Goal: Check status: Check status

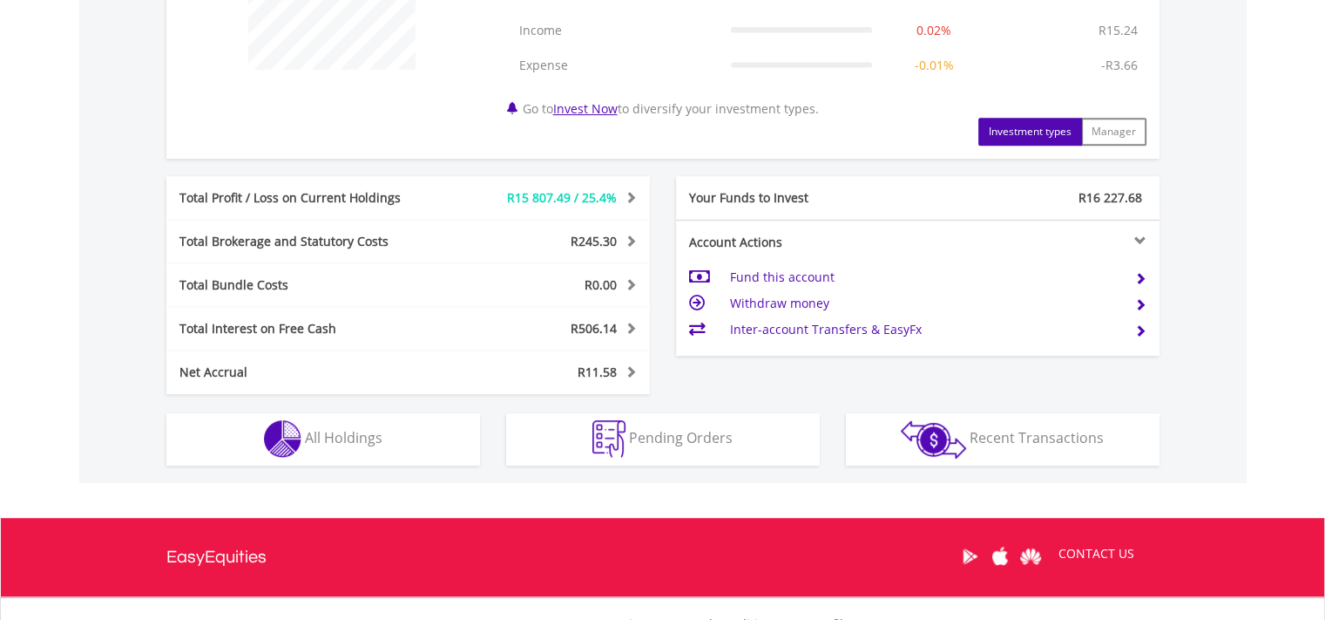
scroll to position [785, 0]
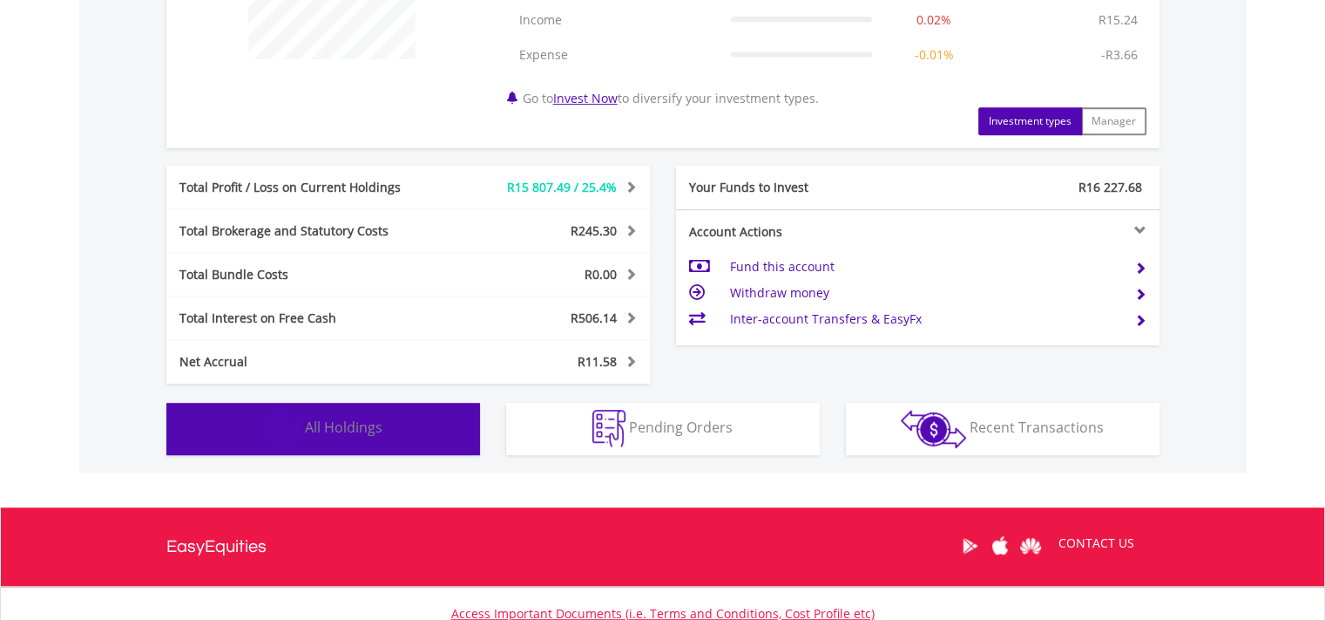
click at [370, 420] on span "All Holdings" at bounding box center [344, 426] width 78 height 19
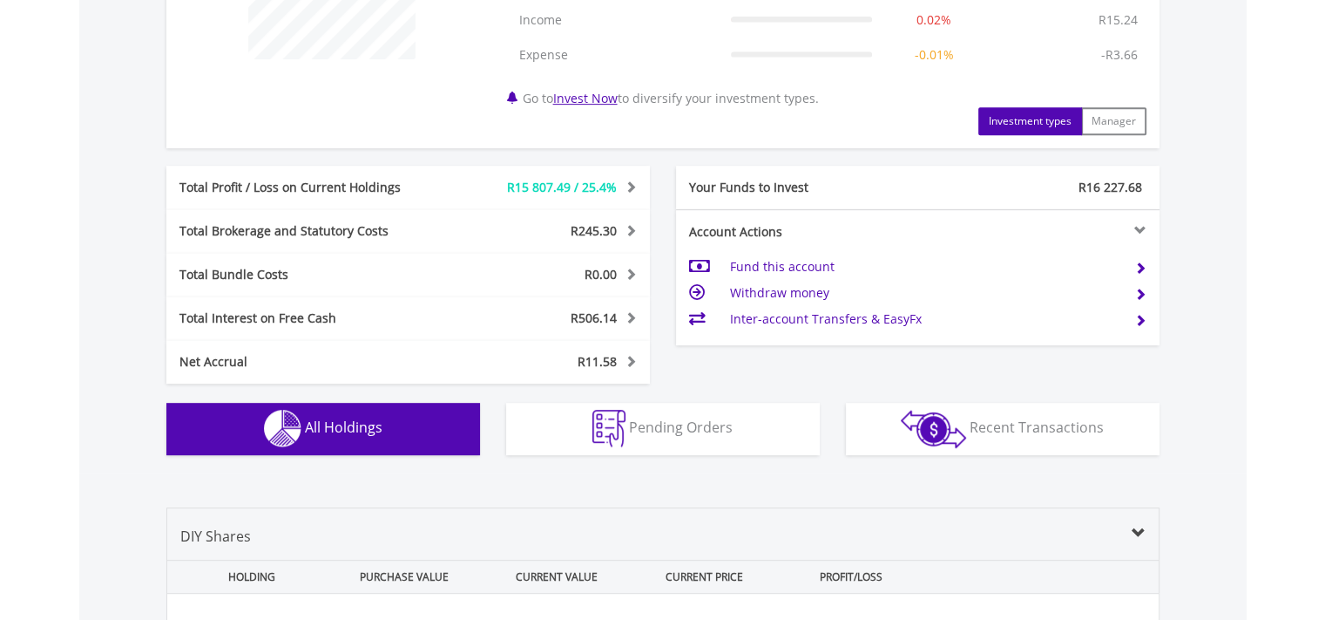
scroll to position [1291, 0]
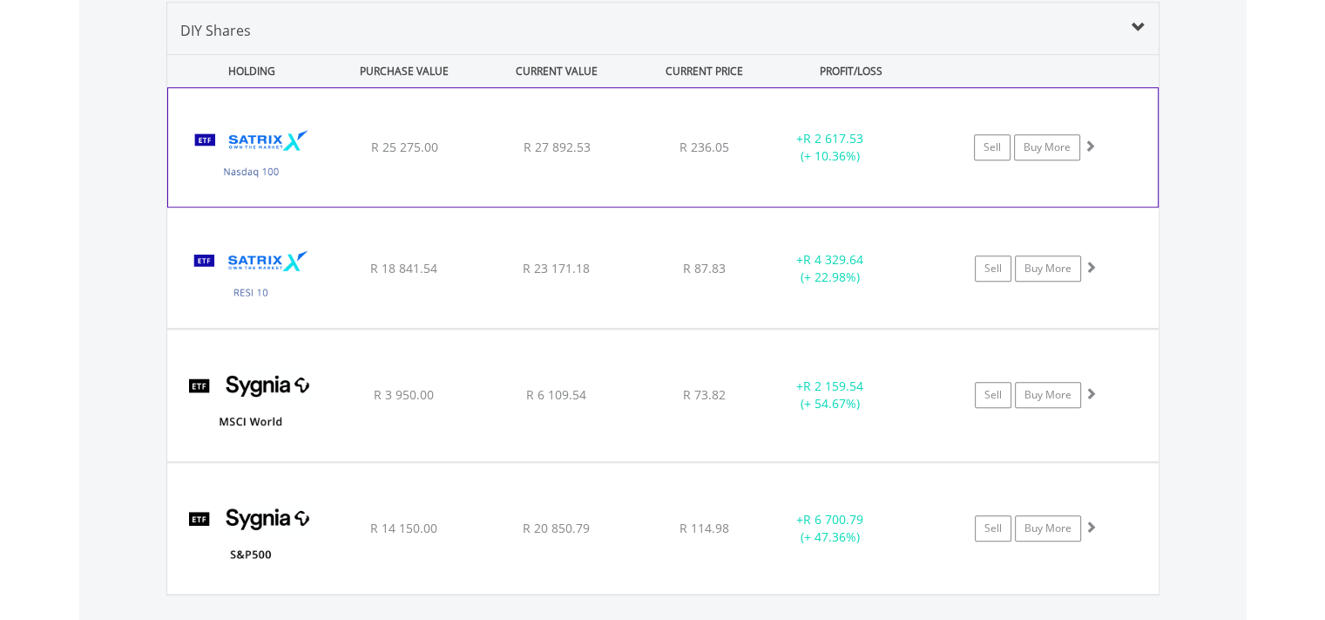
click at [260, 141] on img at bounding box center [252, 156] width 150 height 92
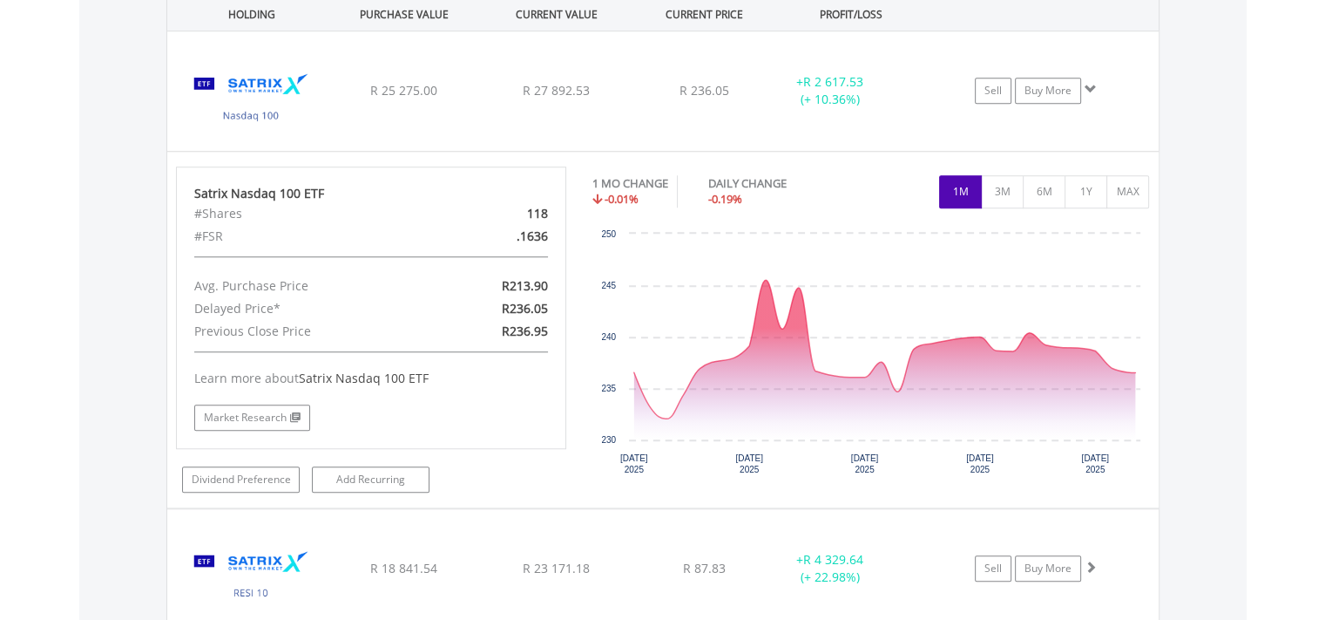
scroll to position [1345, 0]
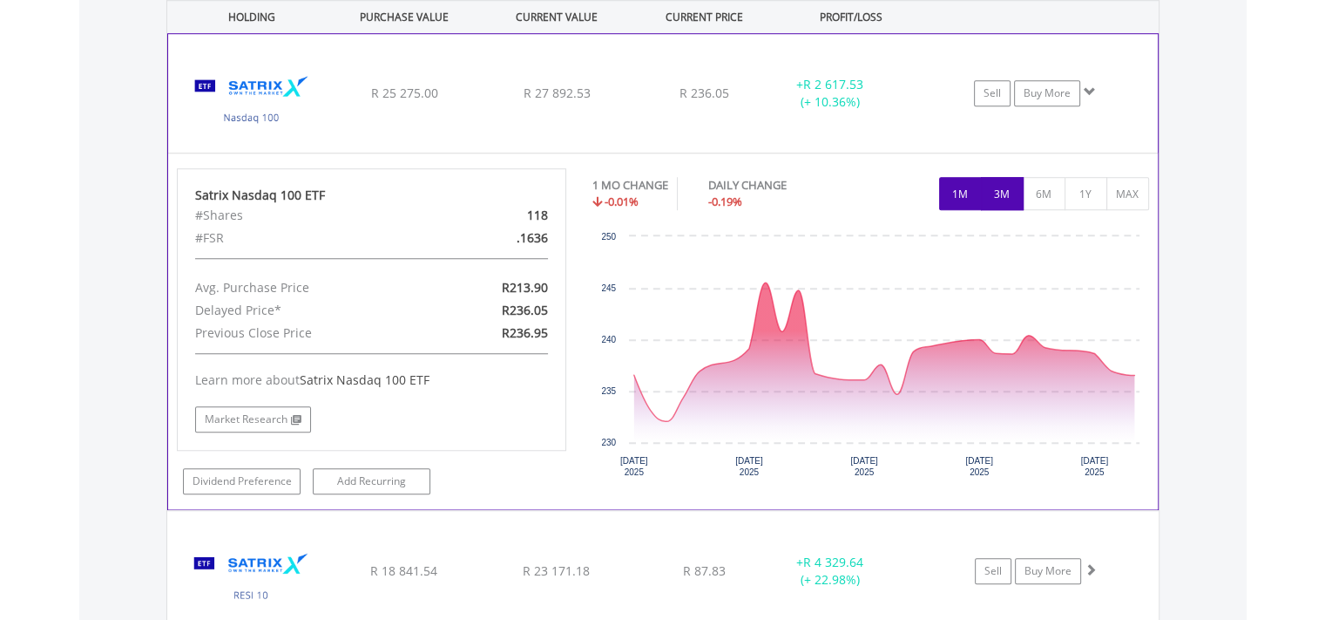
click at [1004, 186] on button "3M" at bounding box center [1002, 193] width 43 height 33
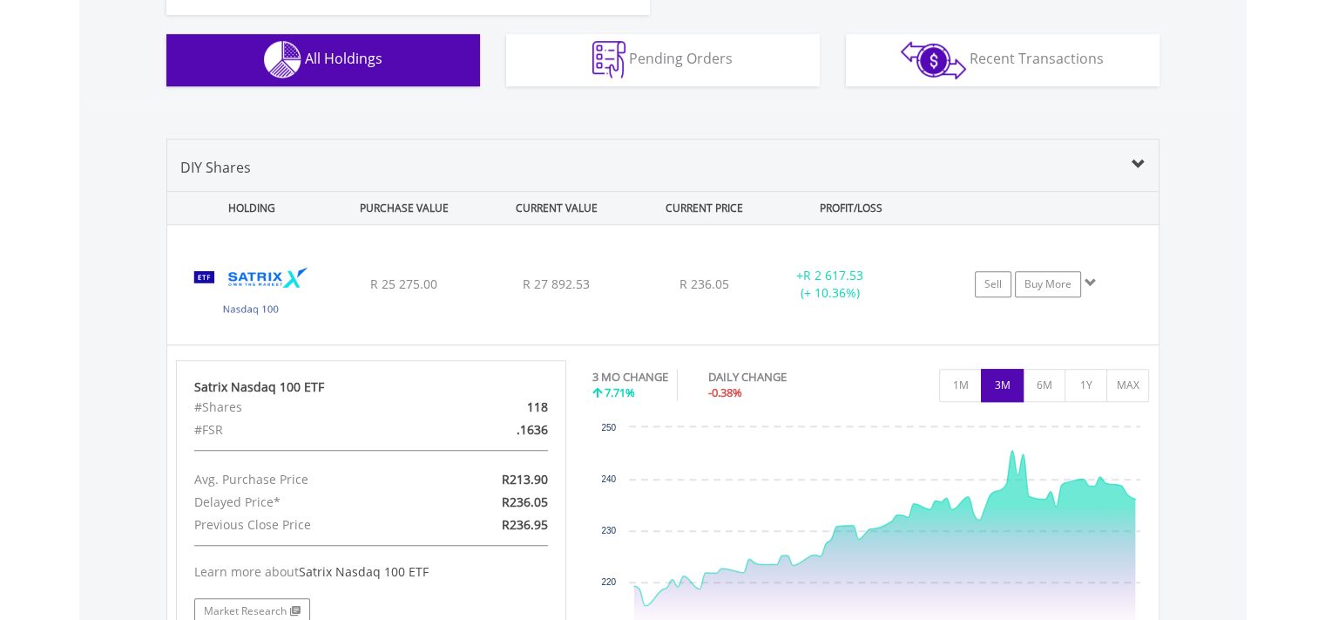
scroll to position [1821, 0]
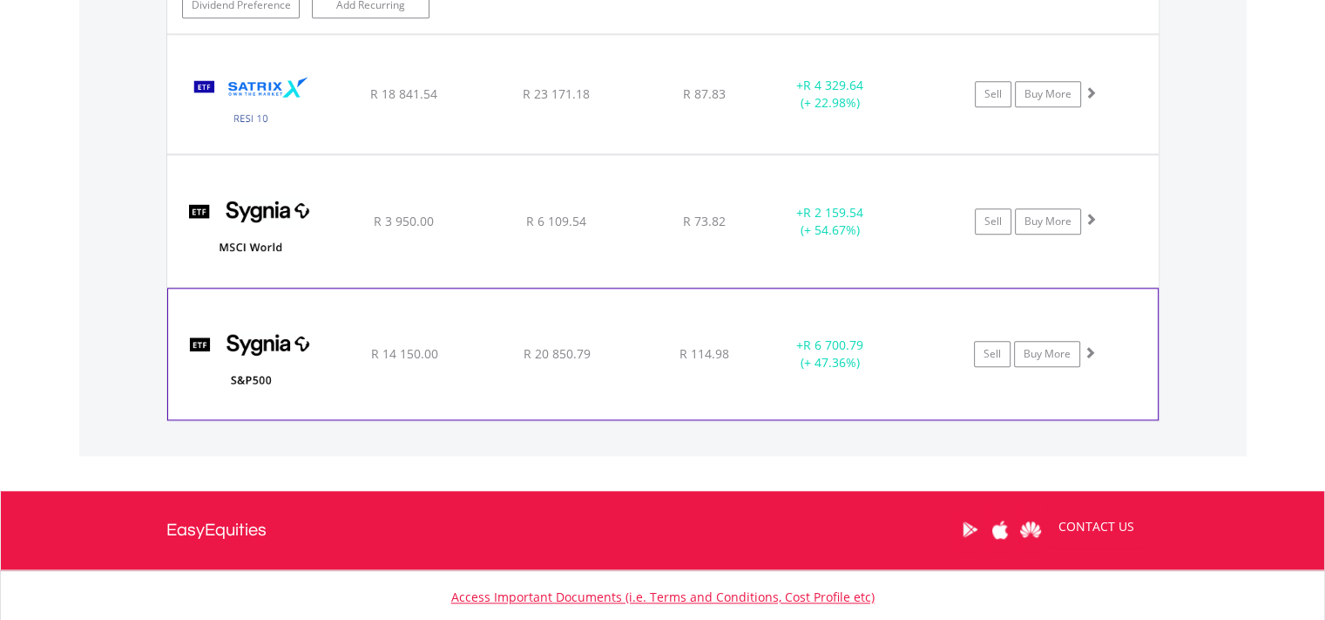
click at [268, 340] on img at bounding box center [252, 362] width 150 height 105
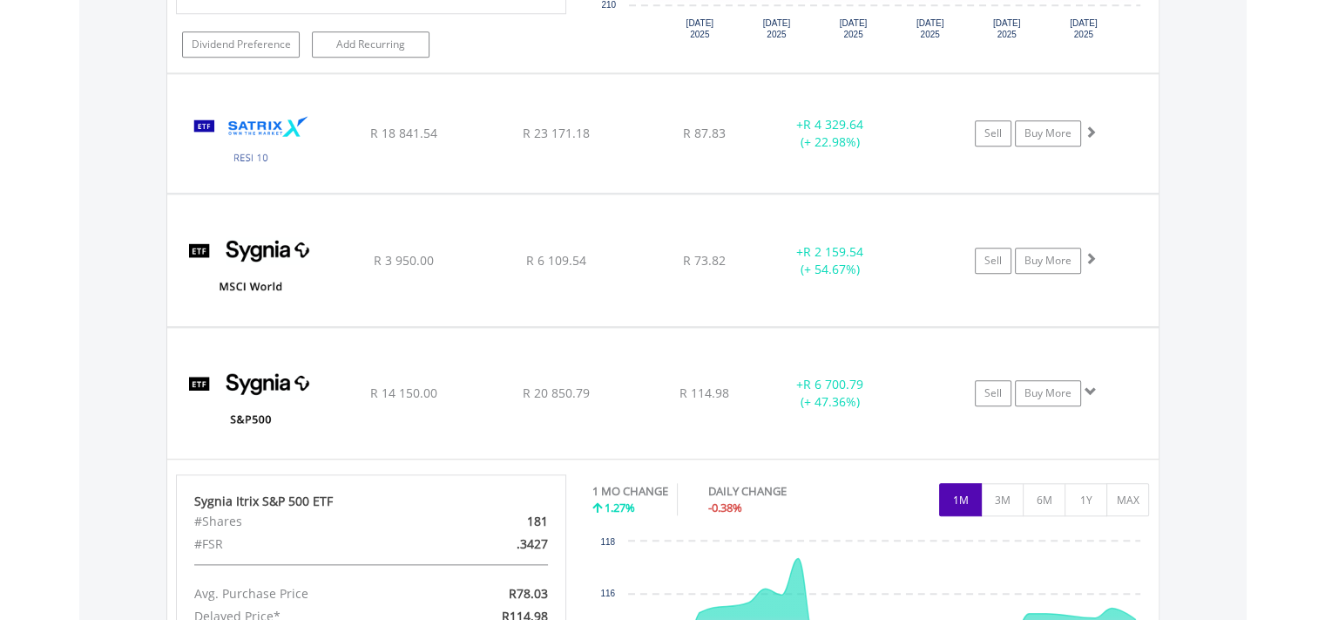
scroll to position [1778, 0]
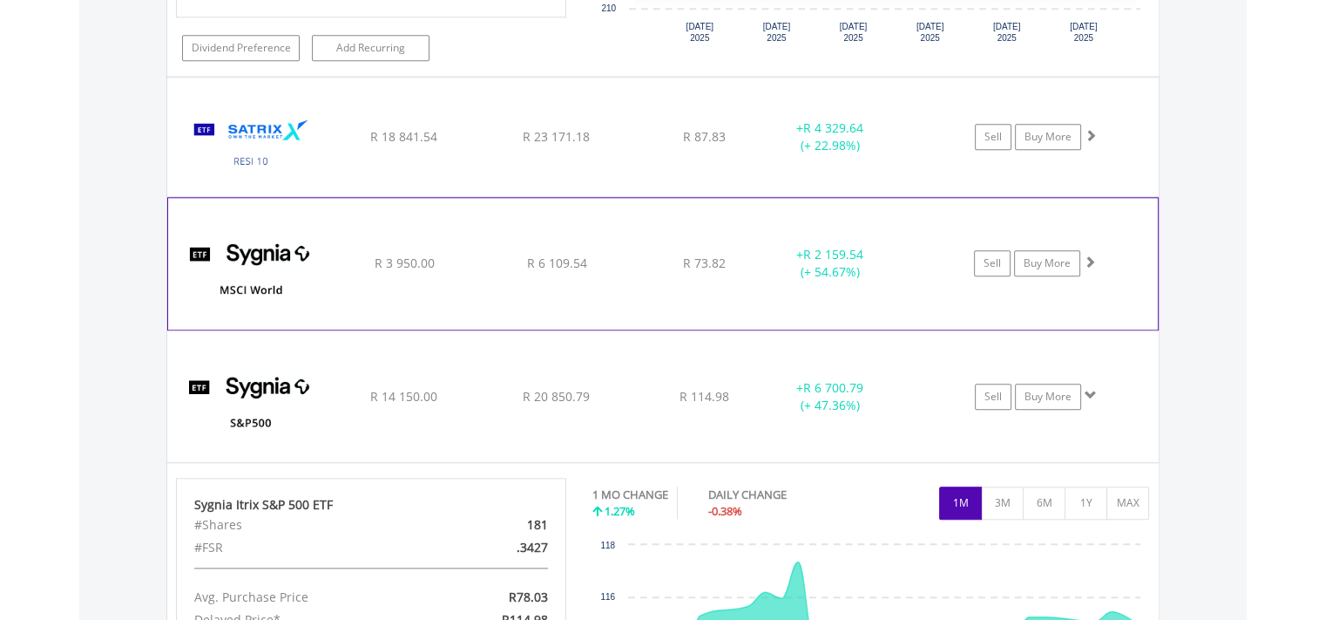
click at [244, 268] on img at bounding box center [252, 272] width 150 height 105
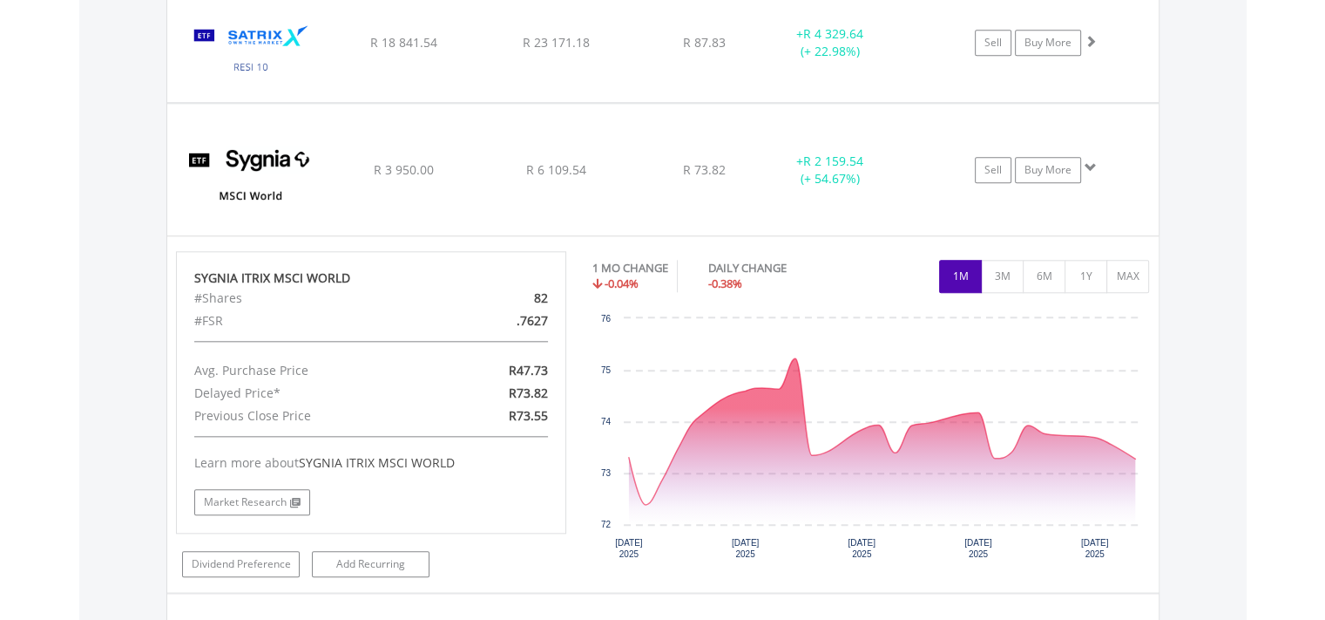
scroll to position [1877, 0]
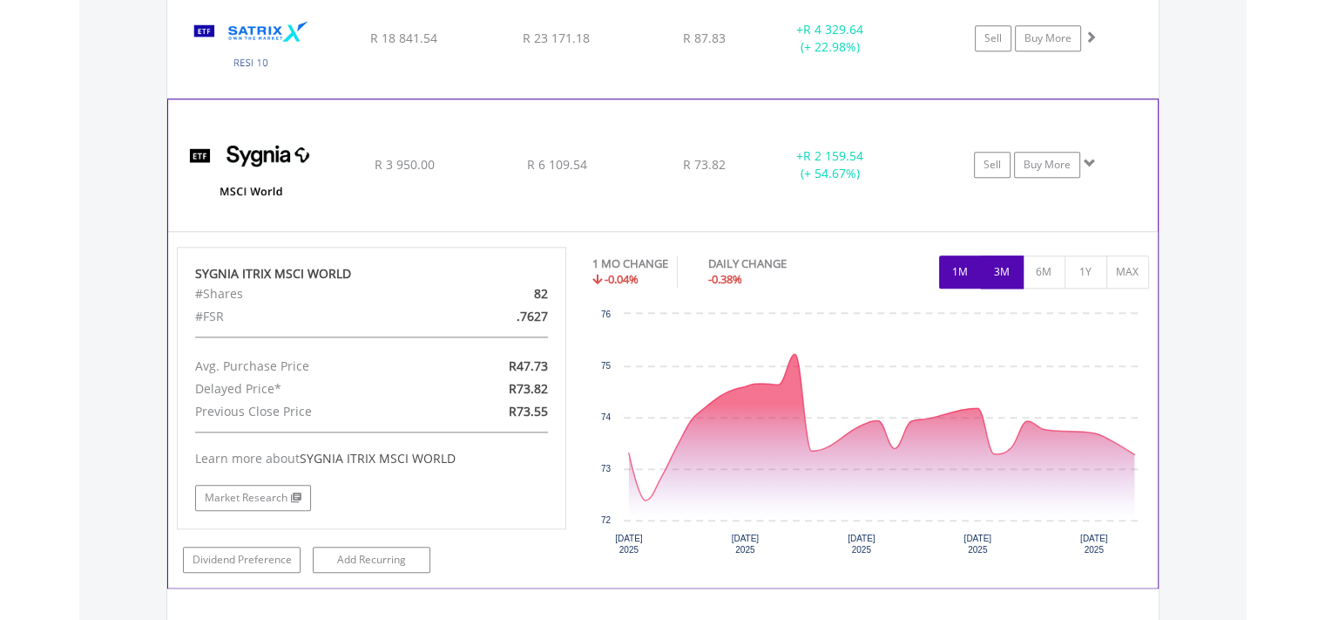
click at [1004, 261] on button "3M" at bounding box center [1002, 271] width 43 height 33
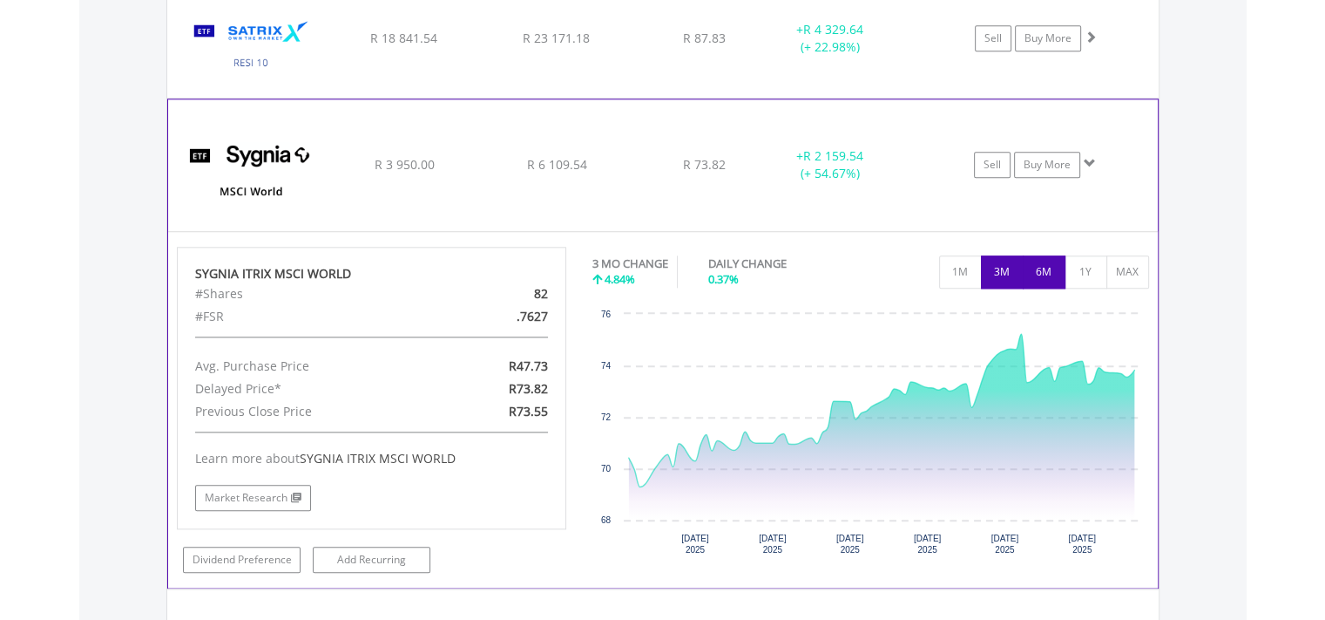
click at [1045, 274] on button "6M" at bounding box center [1044, 271] width 43 height 33
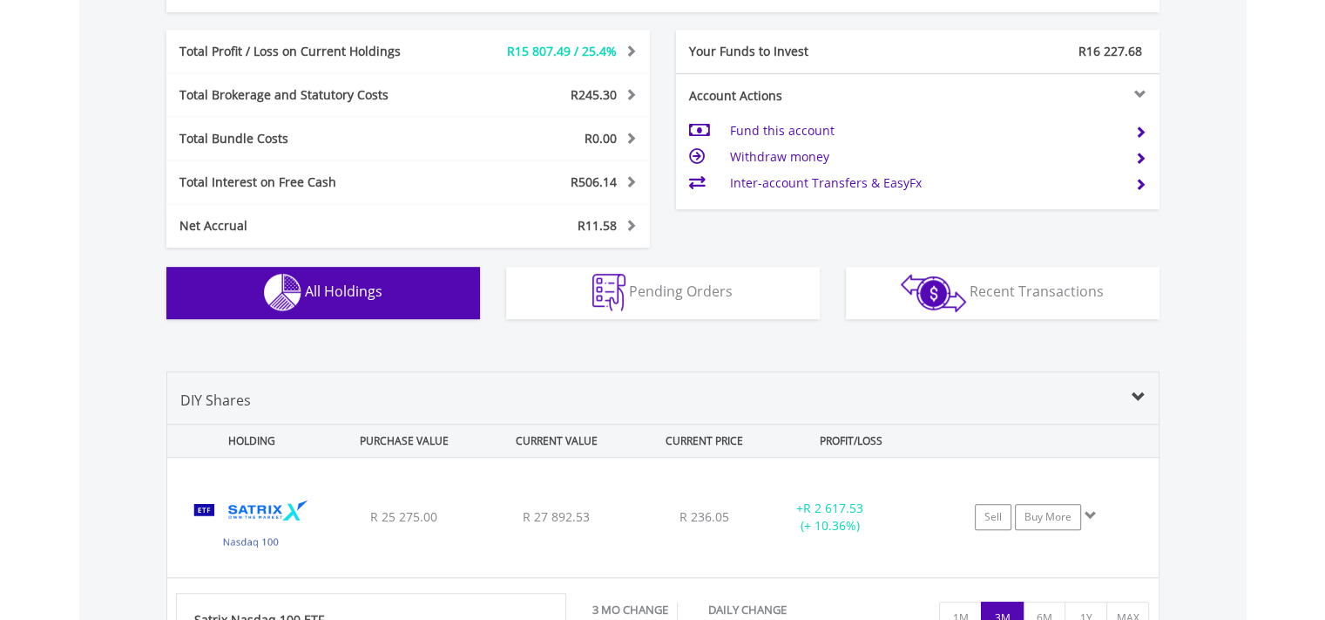
scroll to position [1123, 0]
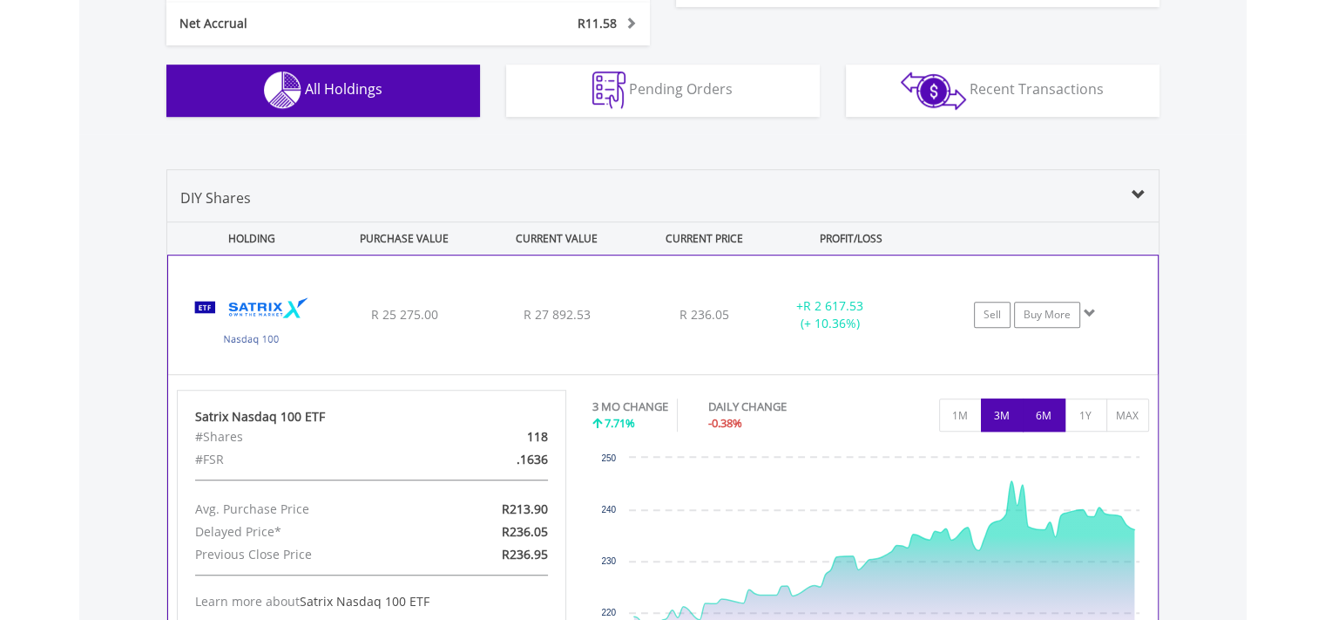
click at [1045, 407] on button "6M" at bounding box center [1044, 414] width 43 height 33
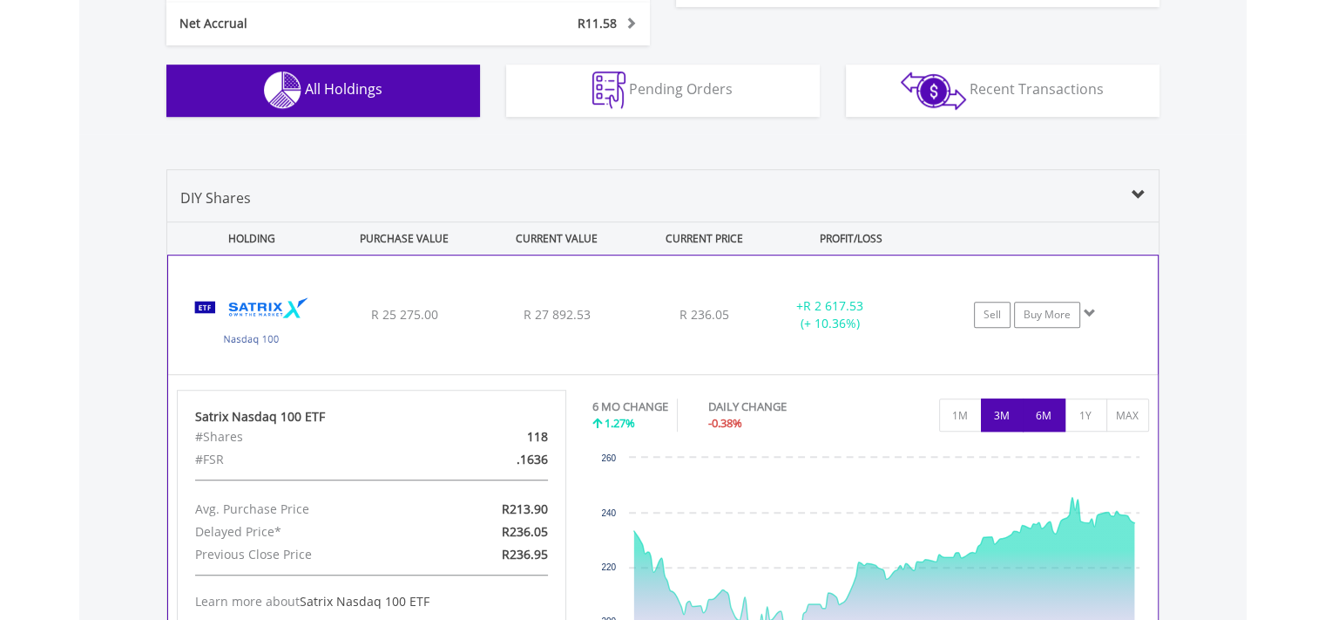
click at [1000, 414] on button "3M" at bounding box center [1002, 414] width 43 height 33
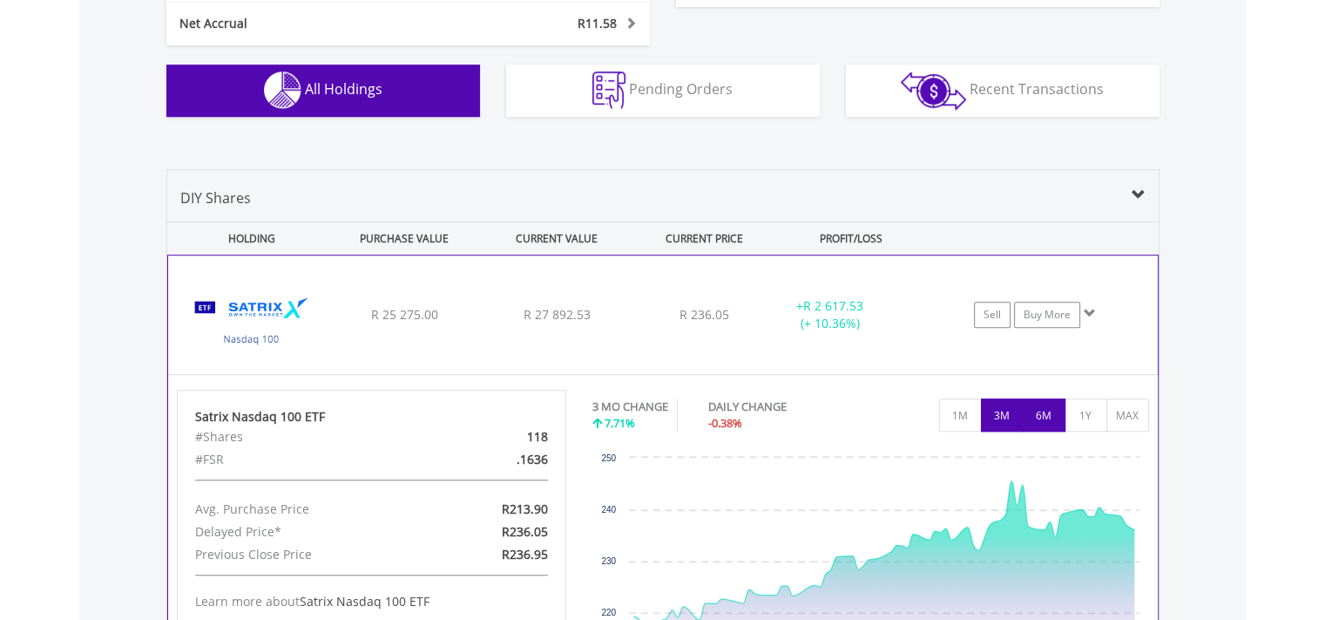
click at [1037, 410] on button "6M" at bounding box center [1044, 414] width 43 height 33
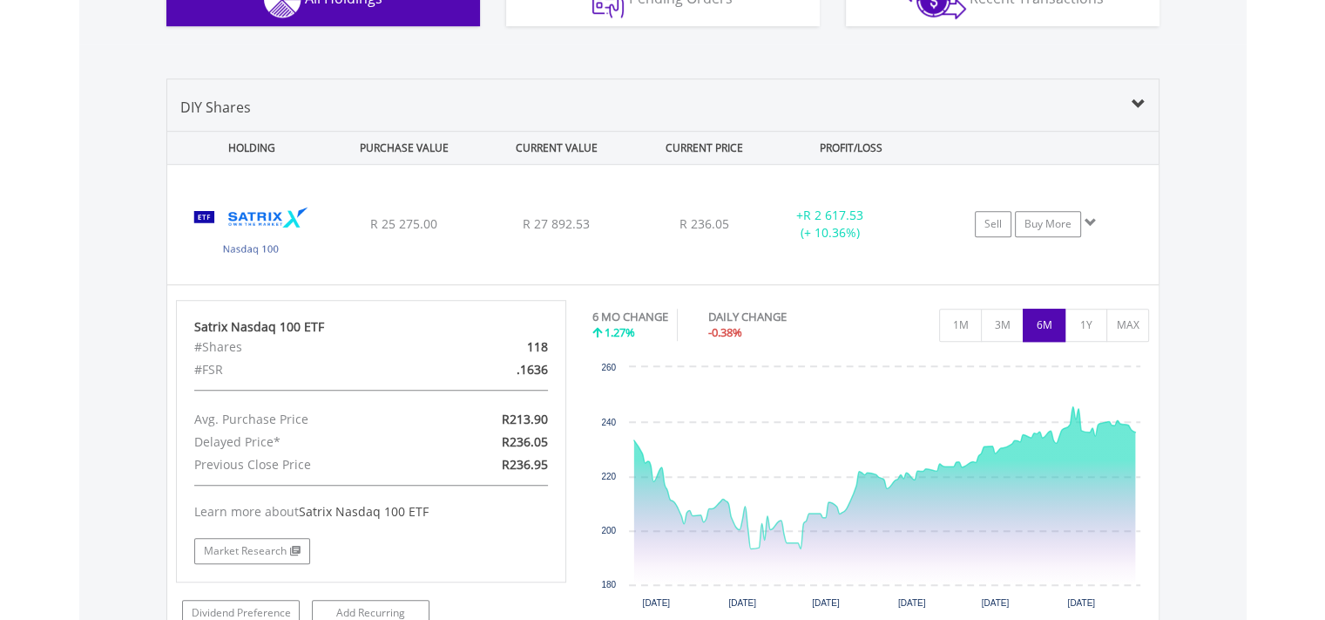
scroll to position [1237, 0]
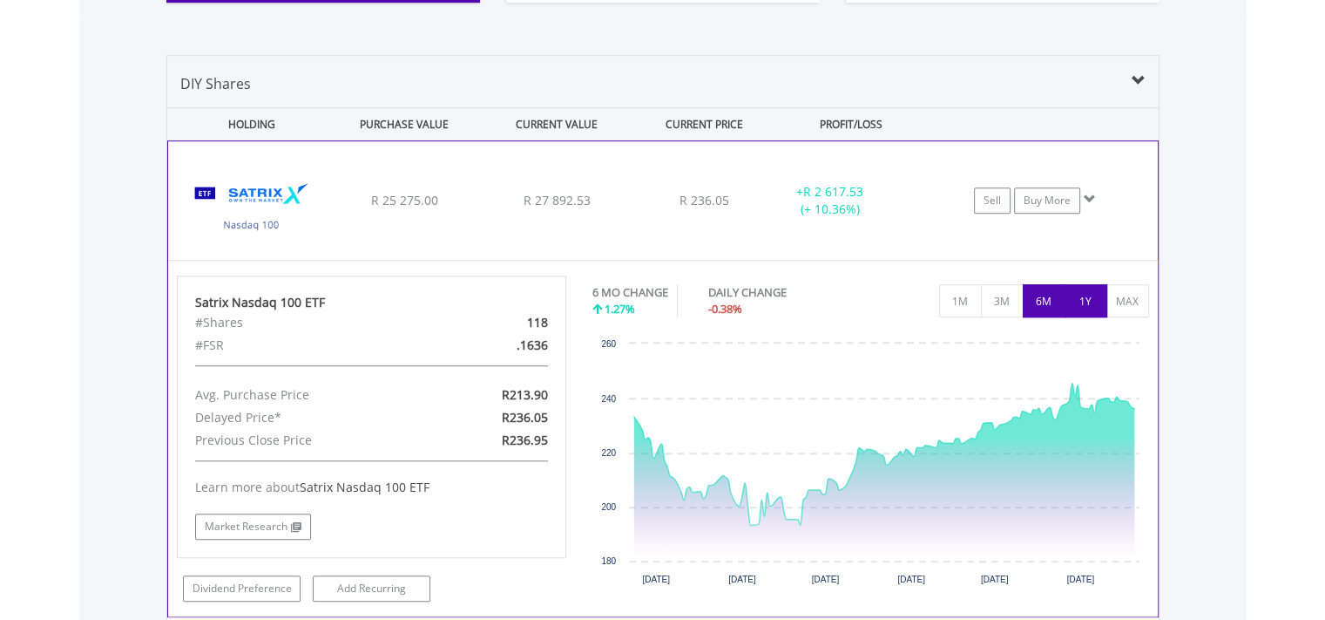
click at [1094, 292] on button "1Y" at bounding box center [1086, 300] width 43 height 33
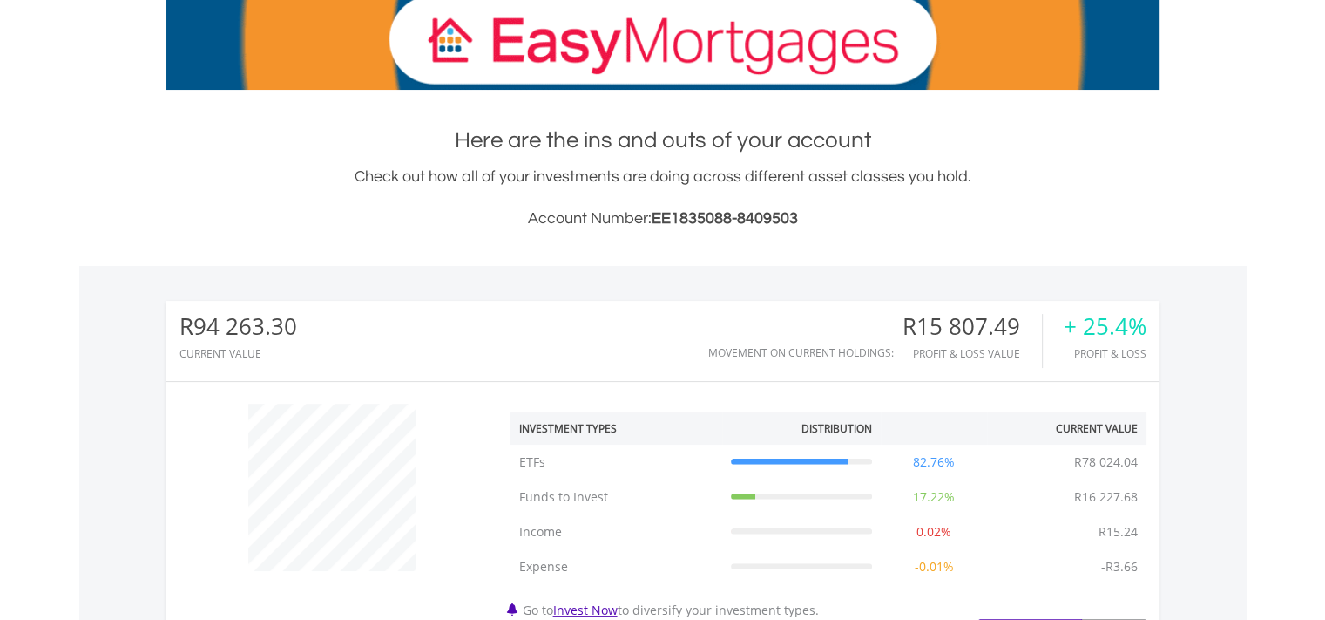
scroll to position [0, 0]
